Goal: Transaction & Acquisition: Purchase product/service

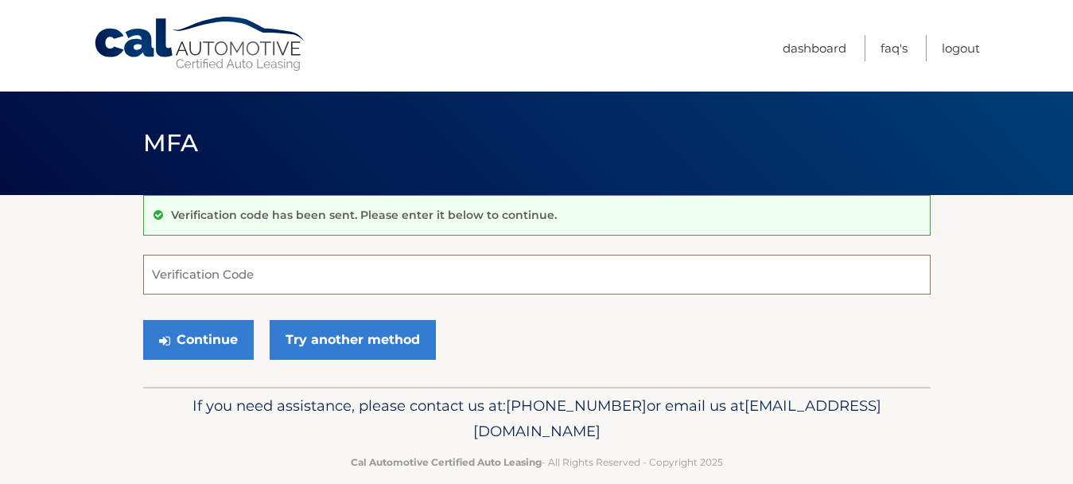
click at [550, 277] on input "Verification Code" at bounding box center [536, 275] width 787 height 40
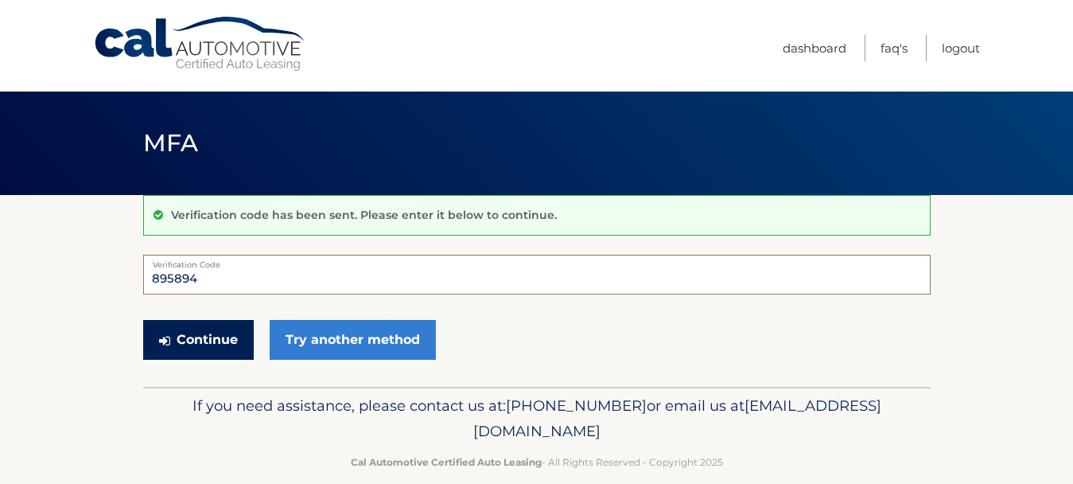
type input "895894"
click at [200, 347] on button "Continue" at bounding box center [198, 340] width 111 height 40
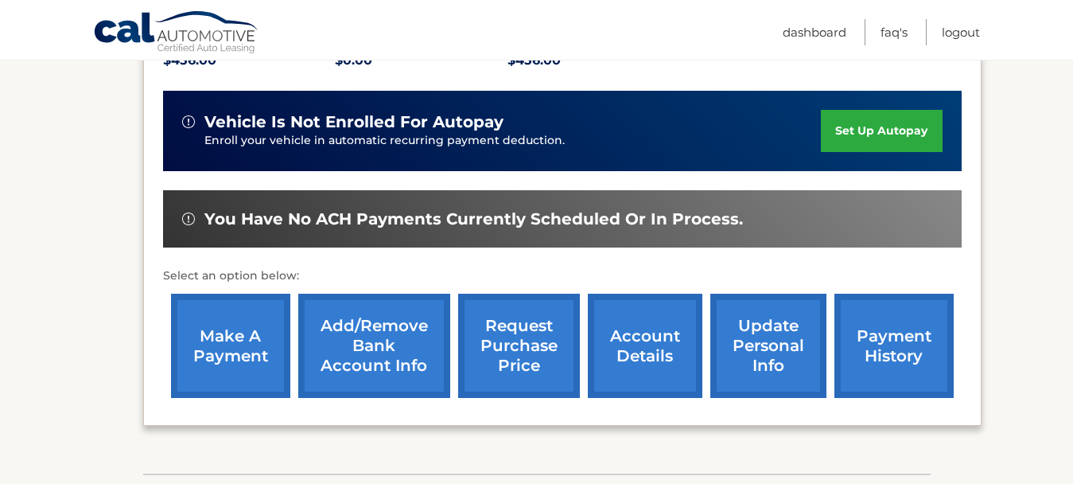
scroll to position [398, 0]
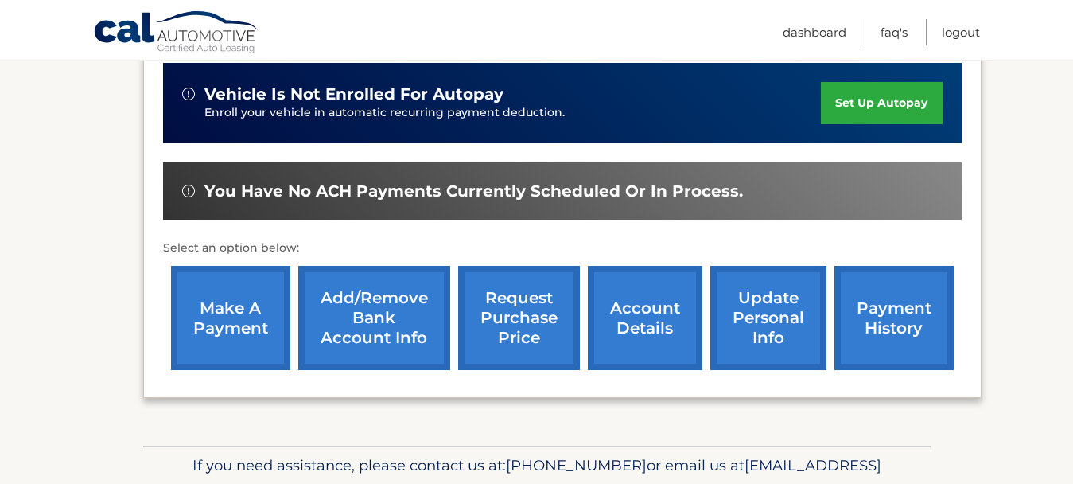
click at [206, 332] on link "make a payment" at bounding box center [230, 318] width 119 height 104
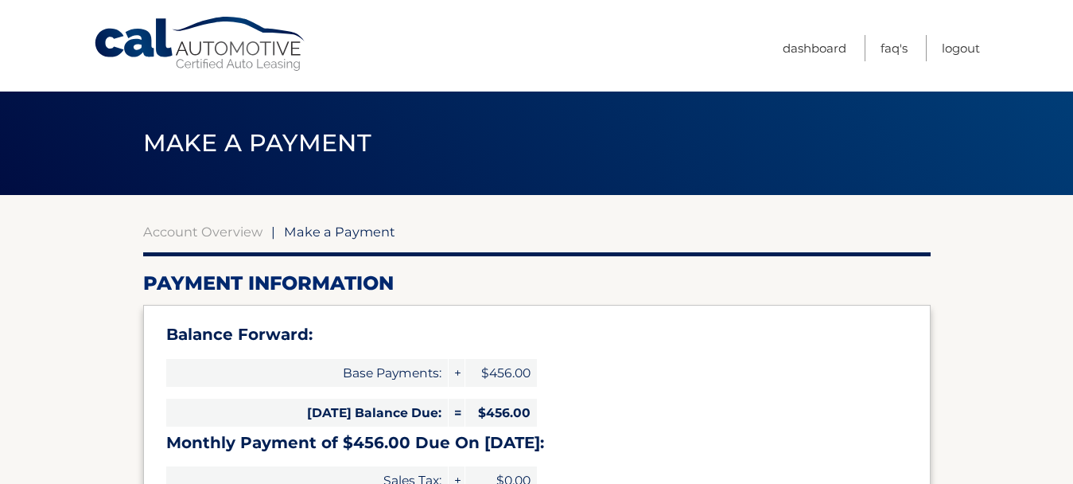
select select "Mjg1NmJlNjItODc2Yy00ODliLWJhY2QtOTU1Y2JjYjQ3YzM2"
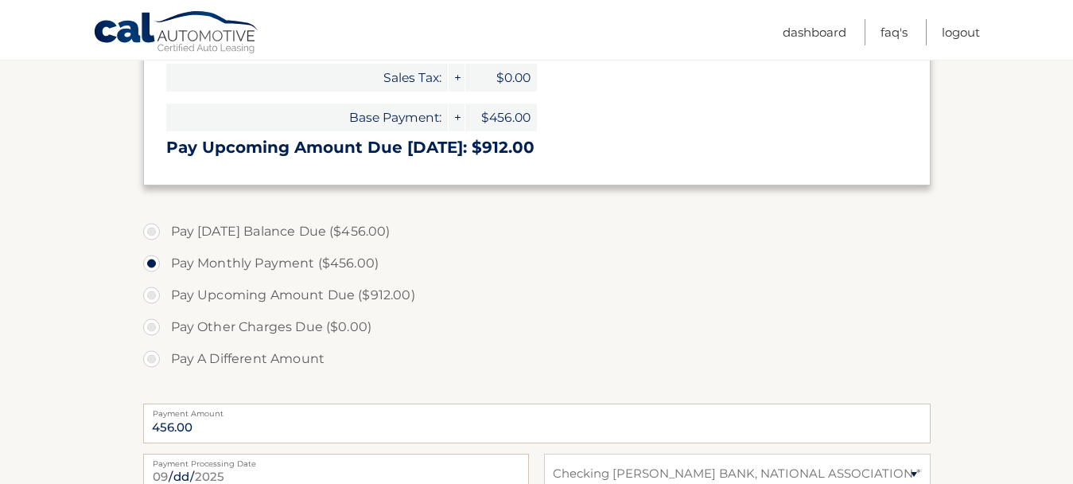
scroll to position [477, 0]
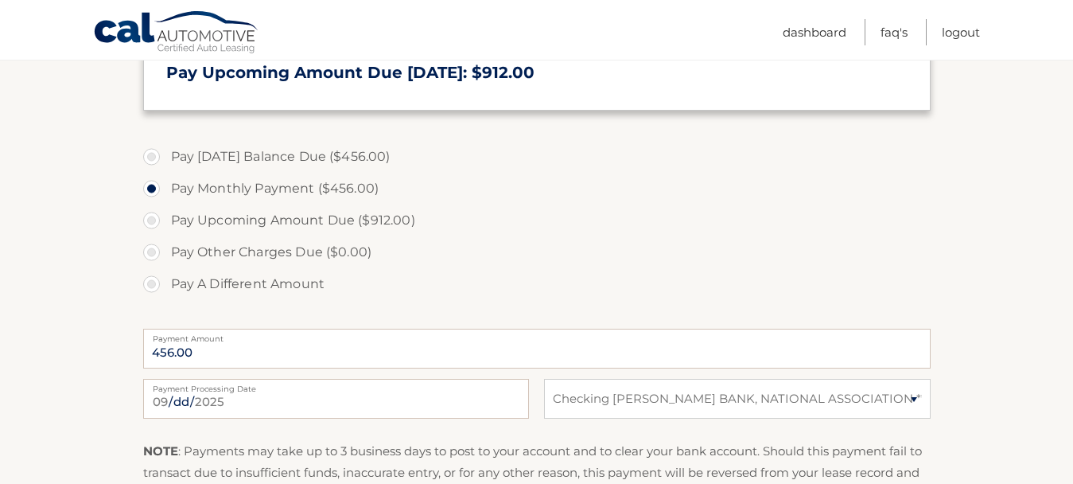
click at [151, 157] on label "Pay Today's Balance Due ($456.00)" at bounding box center [536, 157] width 787 height 32
click at [151, 157] on input "Pay Today's Balance Due ($456.00)" at bounding box center [158, 153] width 16 height 25
radio input "true"
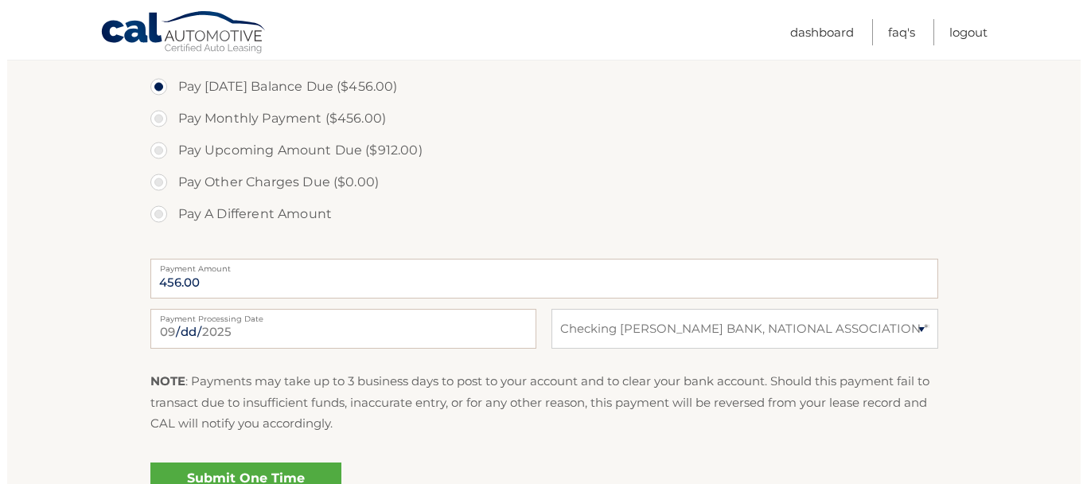
scroll to position [721, 0]
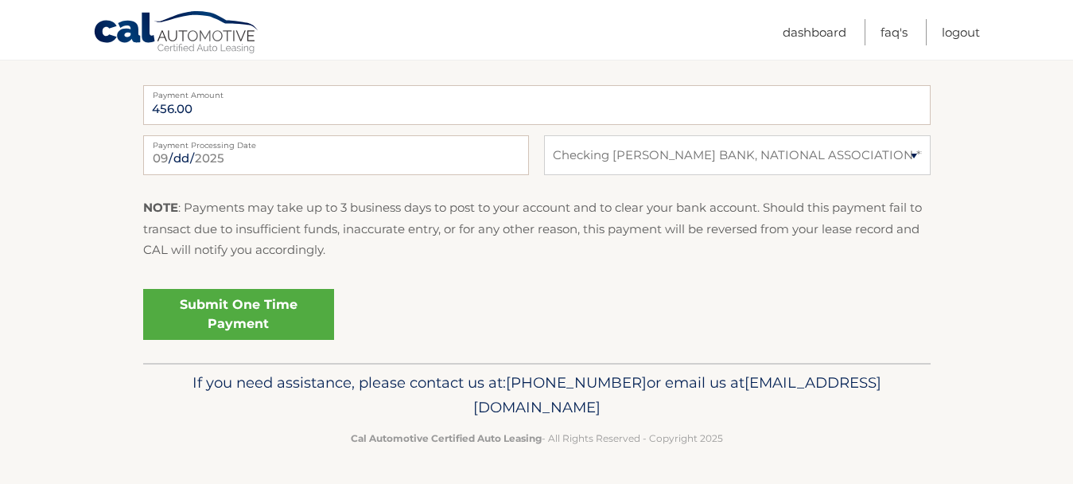
click at [224, 309] on link "Submit One Time Payment" at bounding box center [238, 314] width 191 height 51
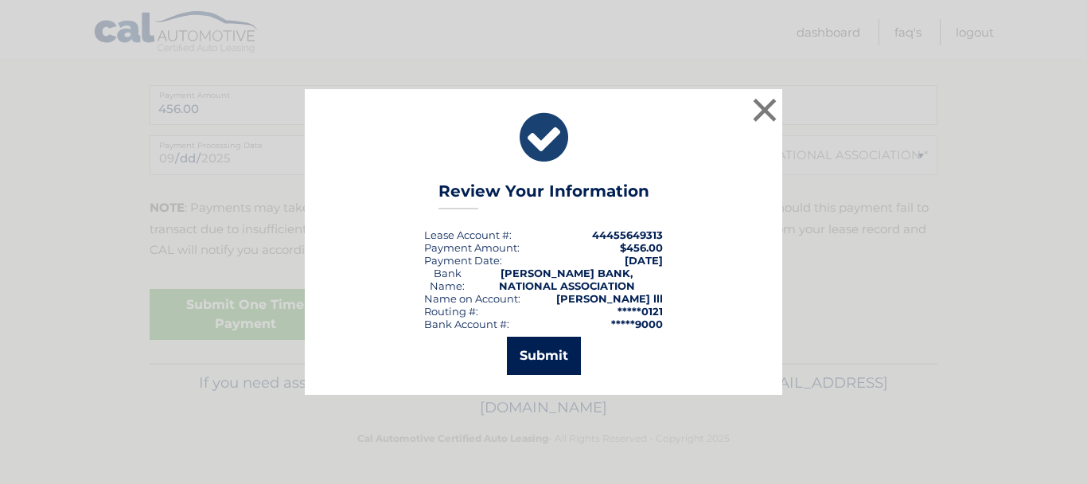
click at [543, 349] on button "Submit" at bounding box center [544, 355] width 74 height 38
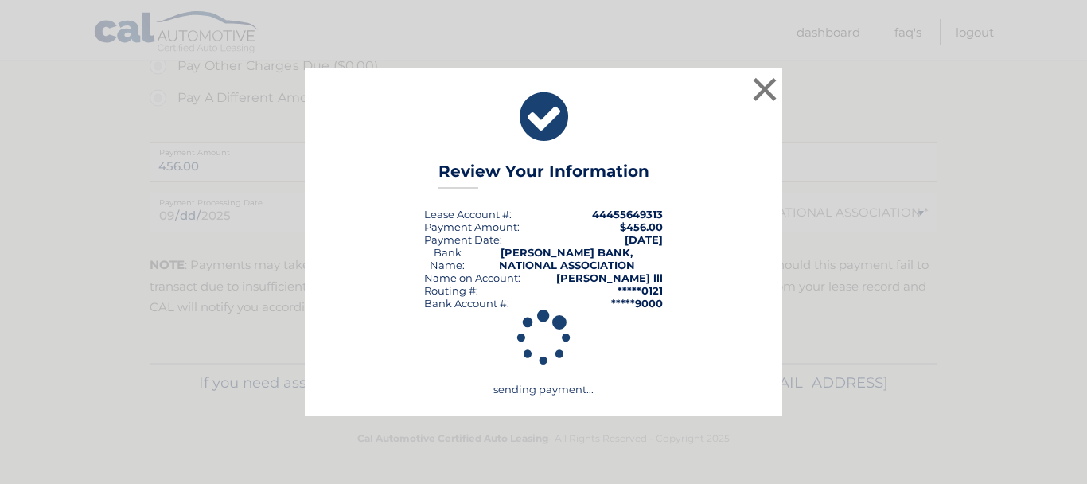
scroll to position [663, 0]
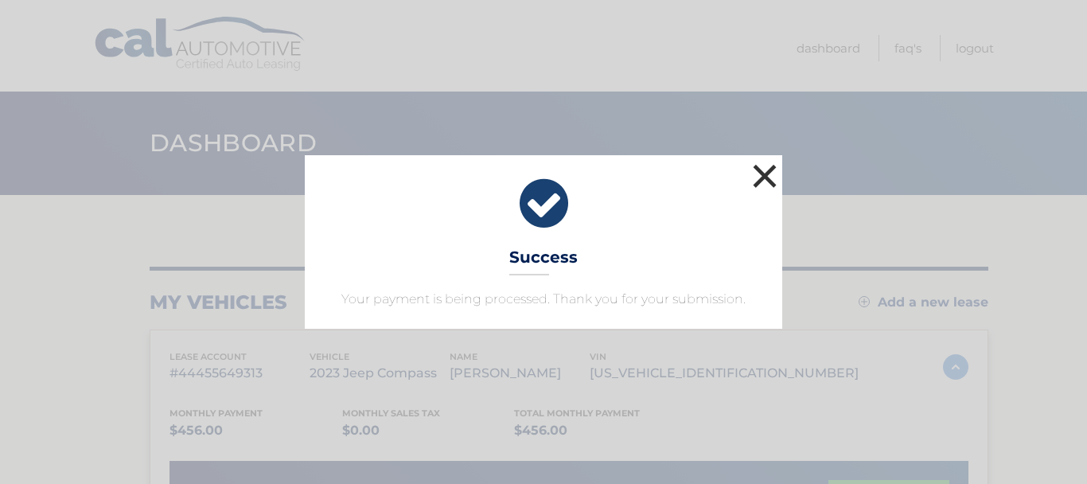
click at [760, 166] on button "×" at bounding box center [764, 176] width 32 height 32
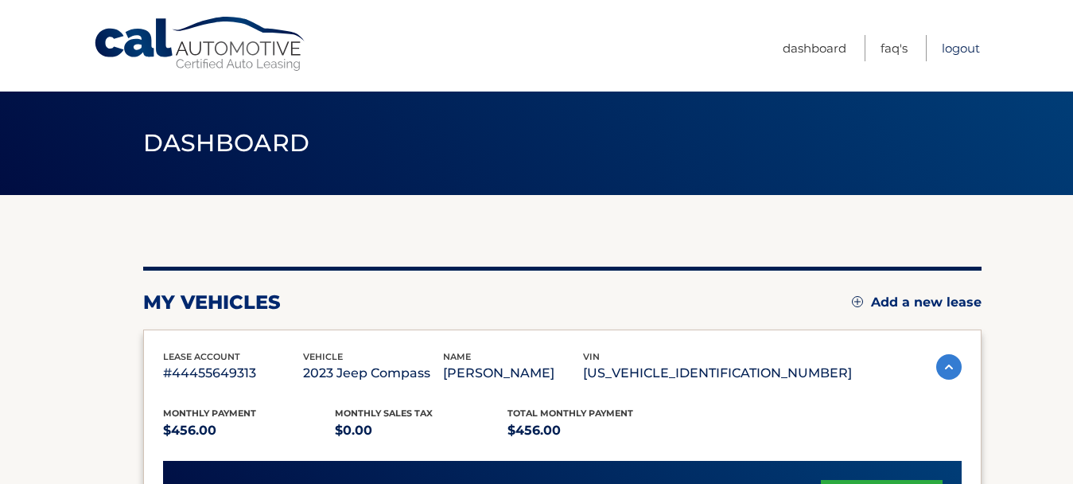
click at [954, 45] on link "Logout" at bounding box center [961, 48] width 38 height 26
